Goal: Find specific fact: Find specific fact

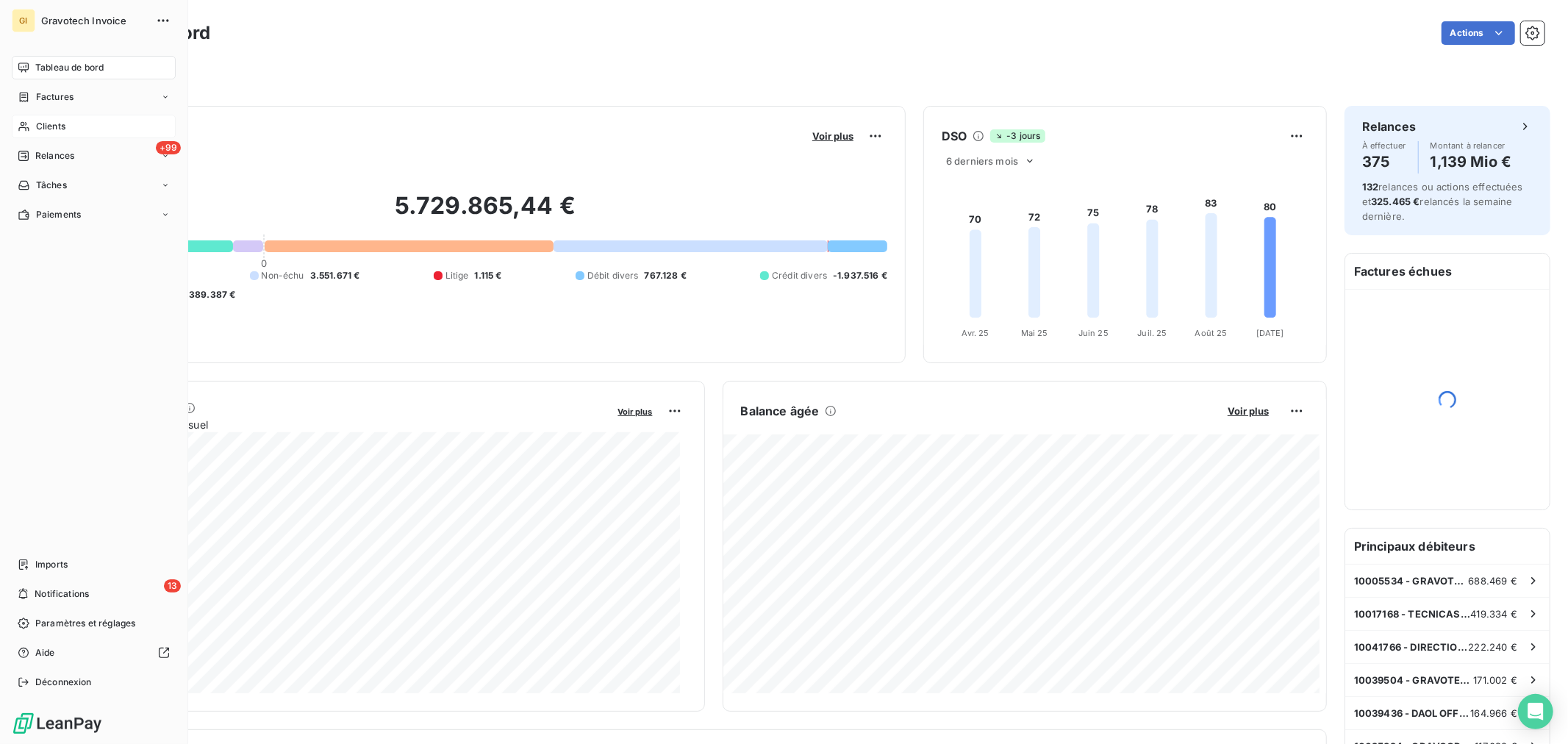
click at [40, 124] on span "Clients" at bounding box center [51, 127] width 29 height 14
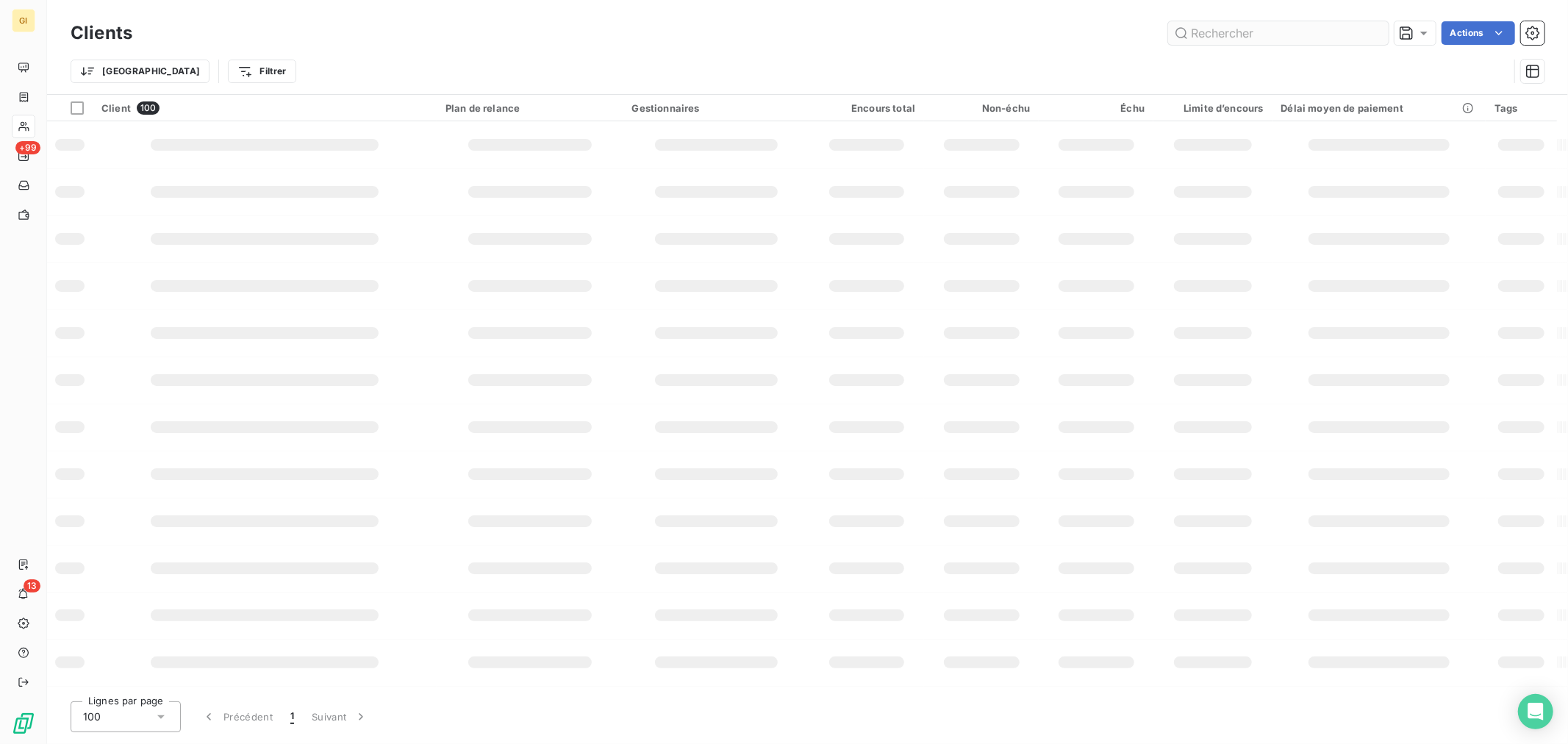
click at [1259, 28] on input "text" at bounding box center [1278, 33] width 221 height 23
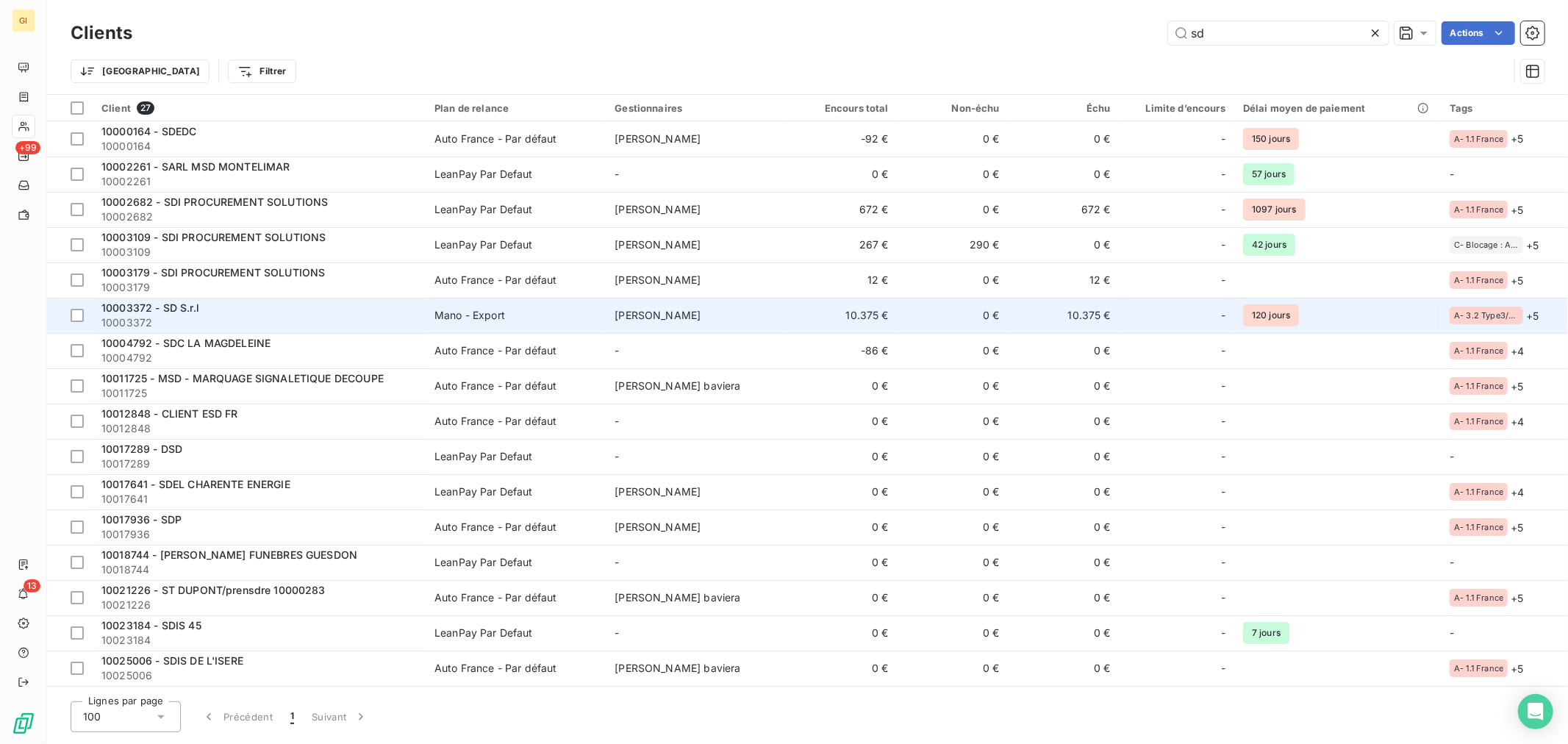
type input "sd"
click at [195, 308] on span "10003372 - SD S.r.l" at bounding box center [150, 308] width 98 height 13
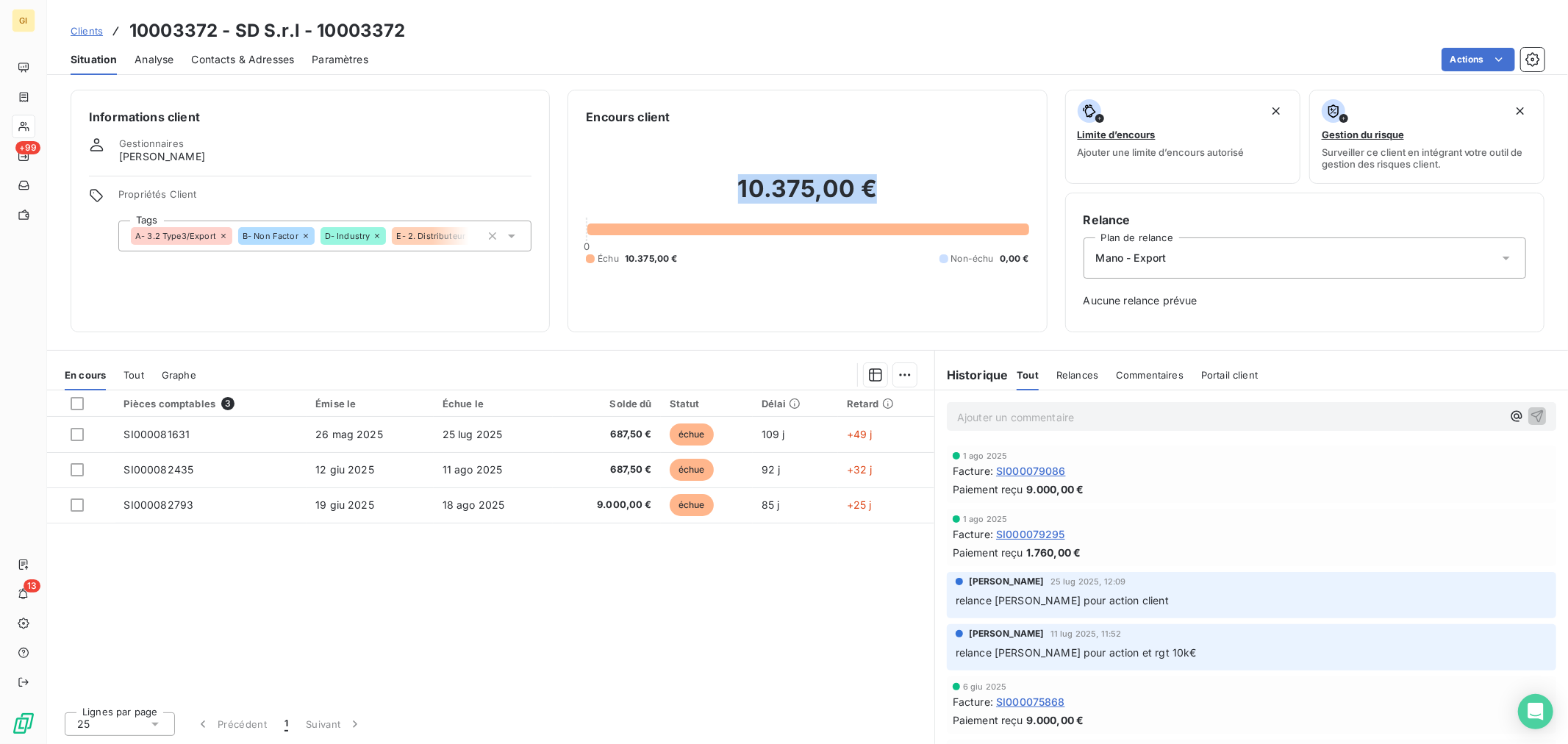
drag, startPoint x: 741, startPoint y: 192, endPoint x: 873, endPoint y: 193, distance: 132.0
click at [873, 193] on h2 "10.375,00 €" at bounding box center [807, 196] width 443 height 44
copy h2 "10.375,00 €"
